Goal: Task Accomplishment & Management: Manage account settings

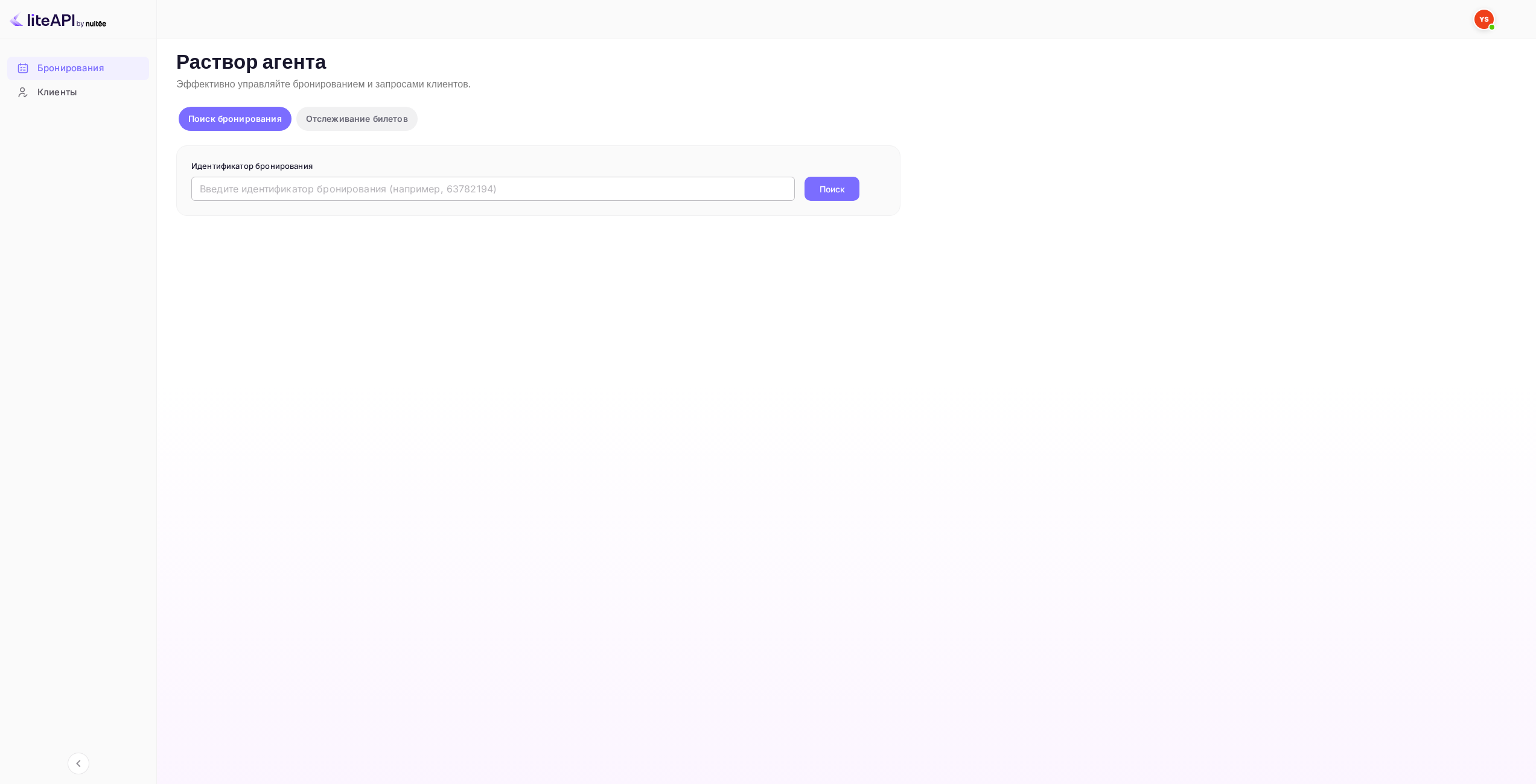
click at [509, 180] on input "text" at bounding box center [493, 189] width 604 height 24
paste input "9194648"
type input "9194648"
click at [805, 177] on button "Поиск" at bounding box center [832, 189] width 55 height 24
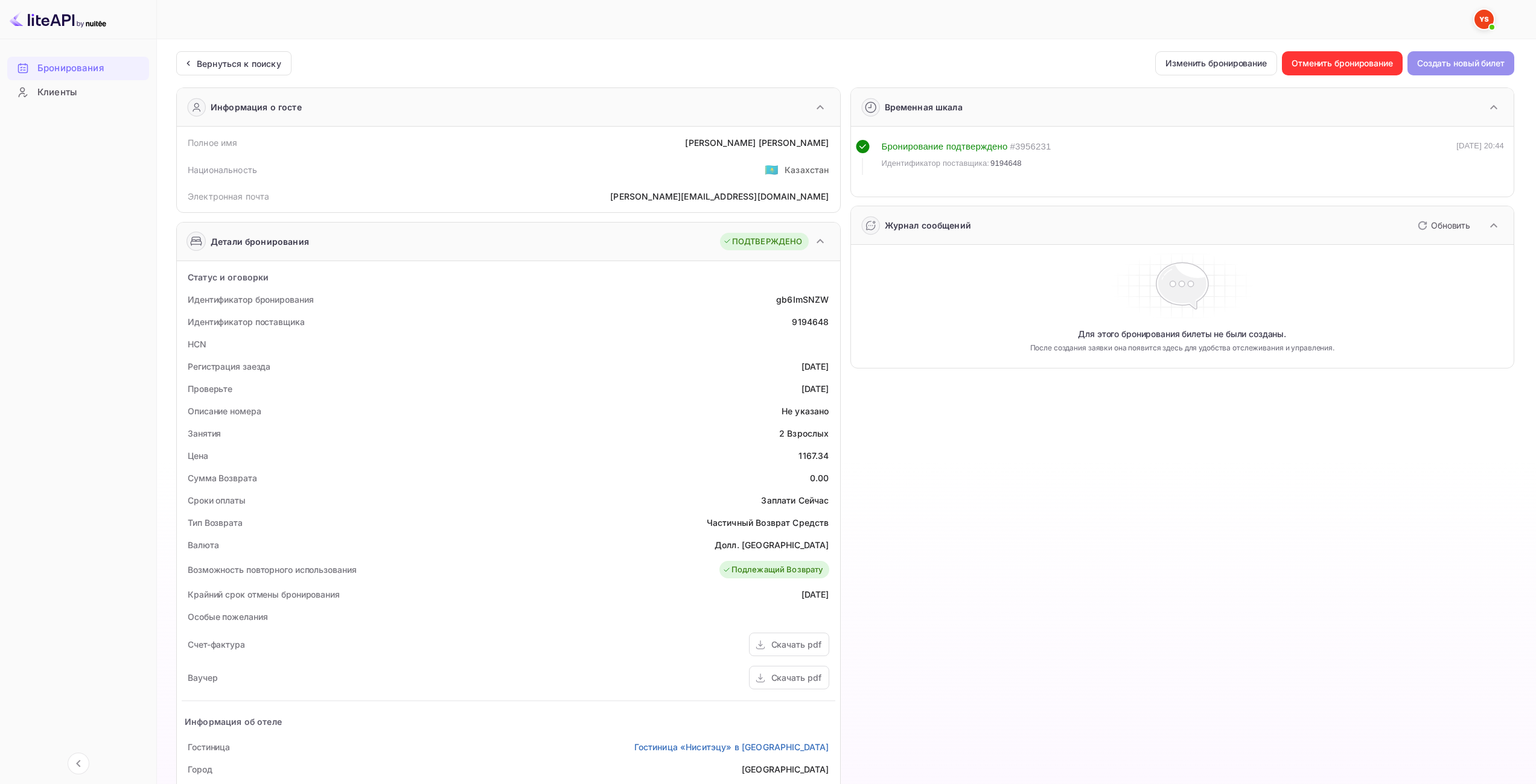
click at [1450, 59] on ya-tr-span "Создать новый билет" at bounding box center [1461, 63] width 87 height 15
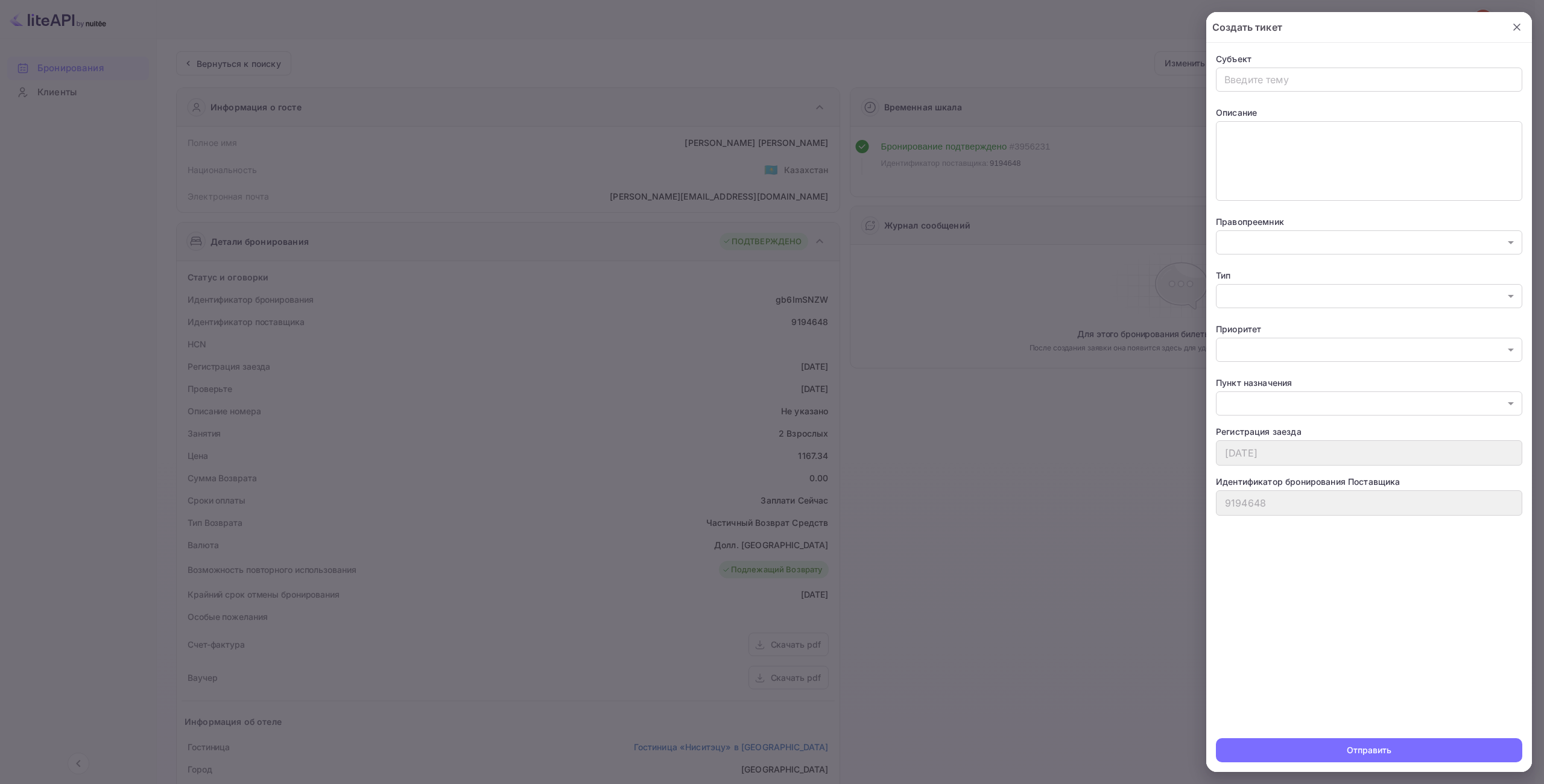
click at [1098, 63] on div at bounding box center [772, 392] width 1544 height 784
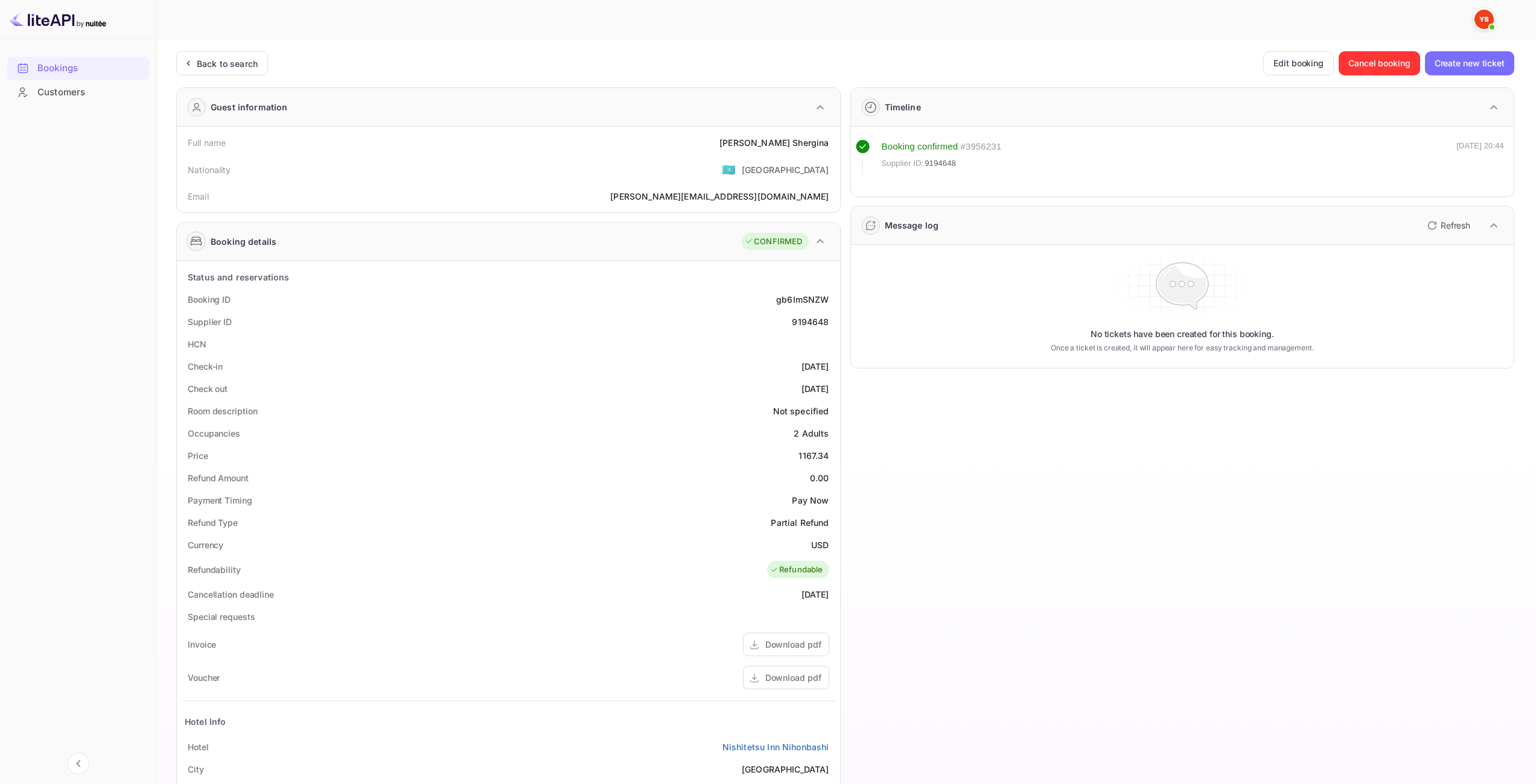
click at [814, 452] on div "1167.34" at bounding box center [814, 455] width 30 height 13
copy div "1167.34"
click at [822, 545] on ya-tr-span "USD" at bounding box center [820, 545] width 18 height 10
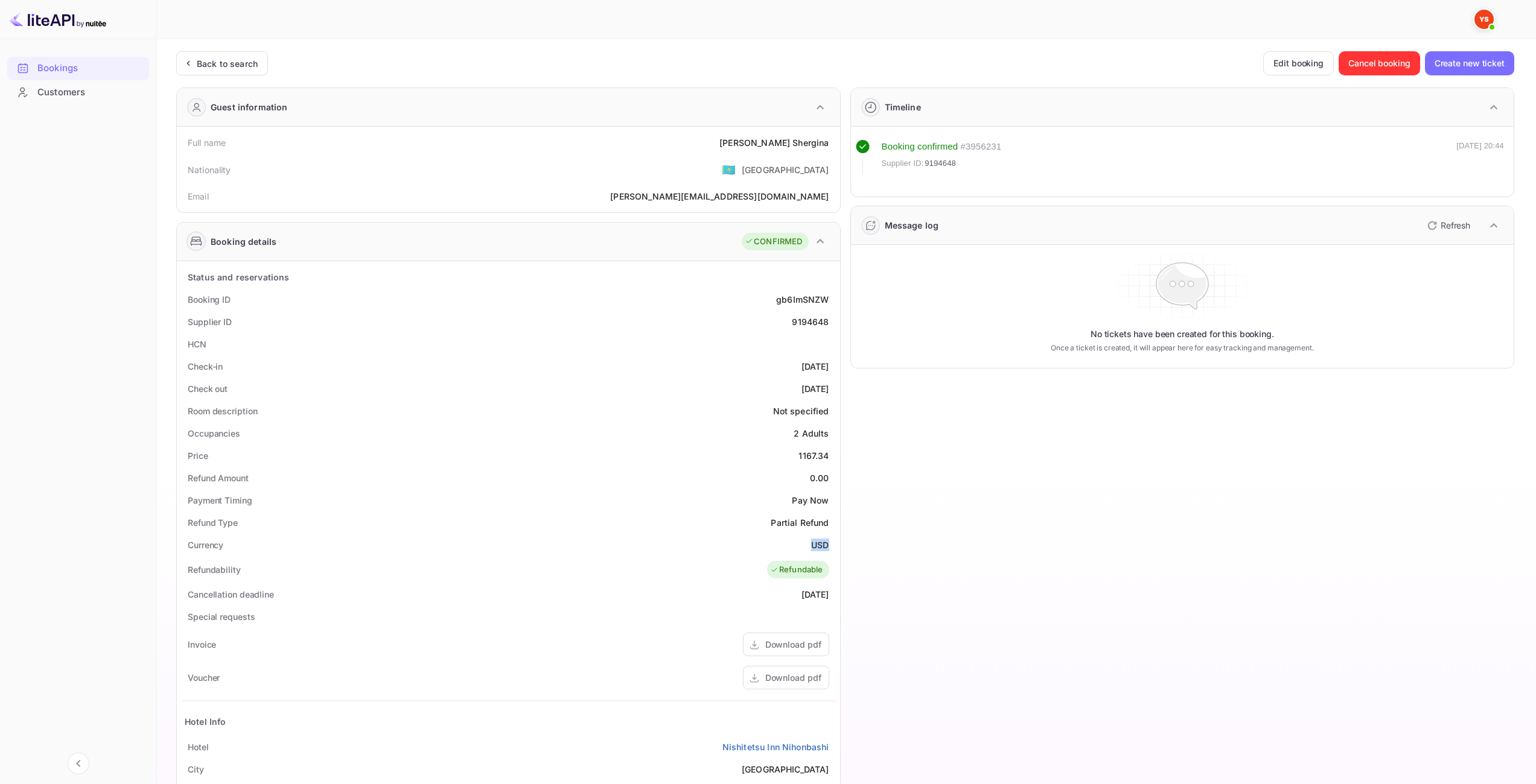
copy ya-tr-span "USD"
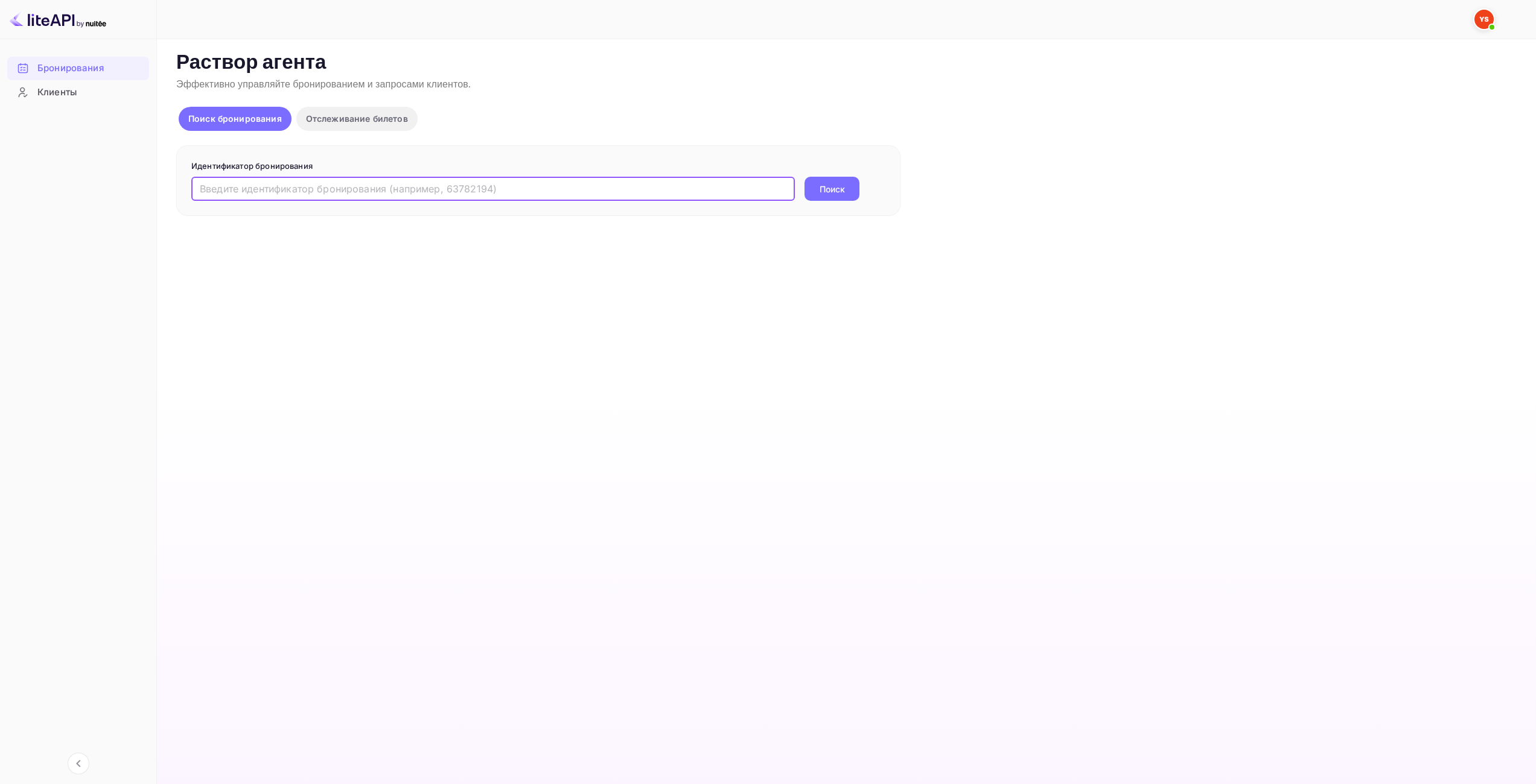
click at [726, 183] on input "text" at bounding box center [493, 189] width 604 height 24
paste input "7619038"
type input "7619038"
click at [865, 195] on div "7619038 ​ Поиск" at bounding box center [539, 189] width 694 height 24
click at [829, 198] on button "Поиск" at bounding box center [832, 189] width 55 height 24
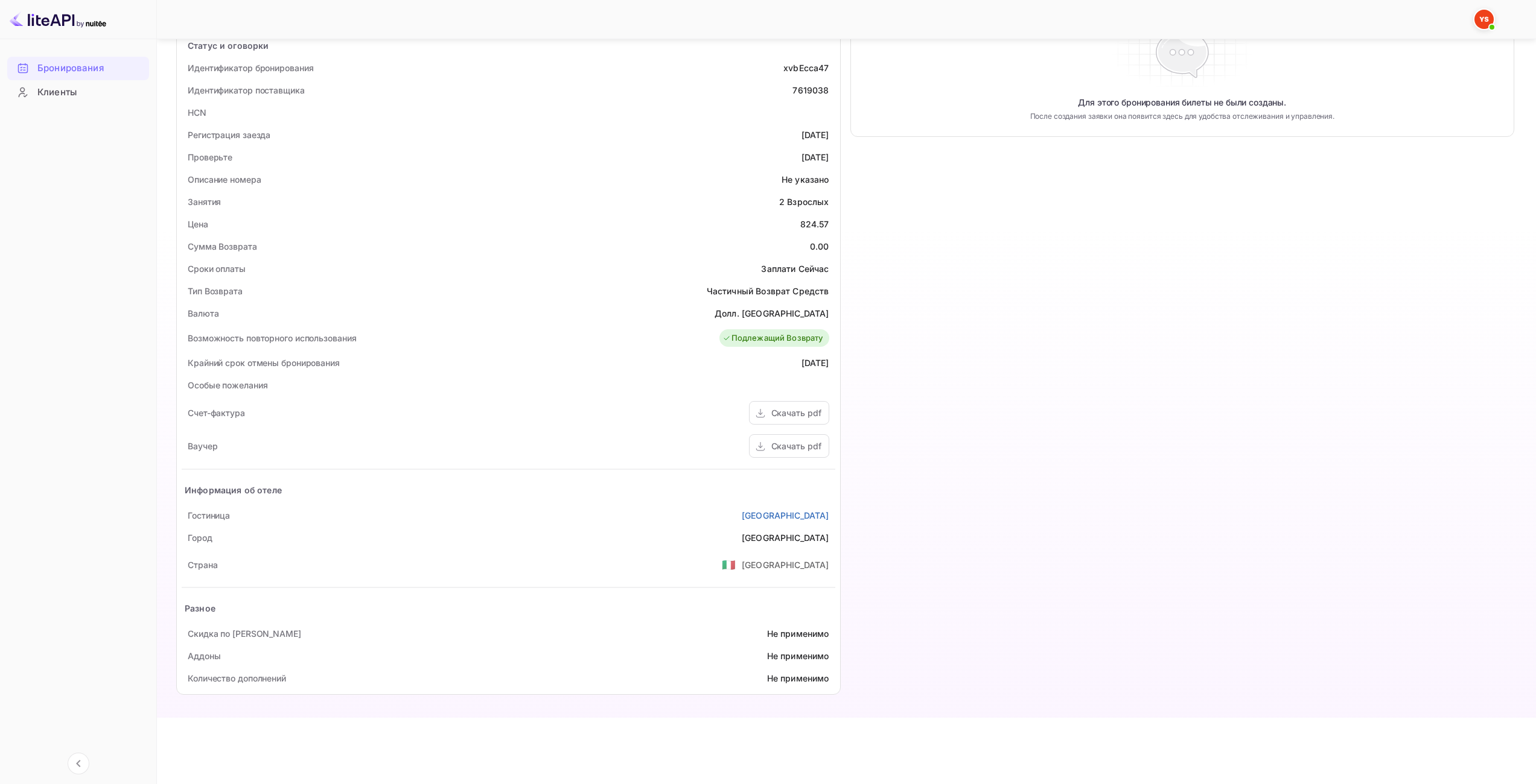
scroll to position [234, 0]
click at [807, 443] on ya-tr-span "Download pdf" at bounding box center [793, 446] width 56 height 10
